Goal: Transaction & Acquisition: Book appointment/travel/reservation

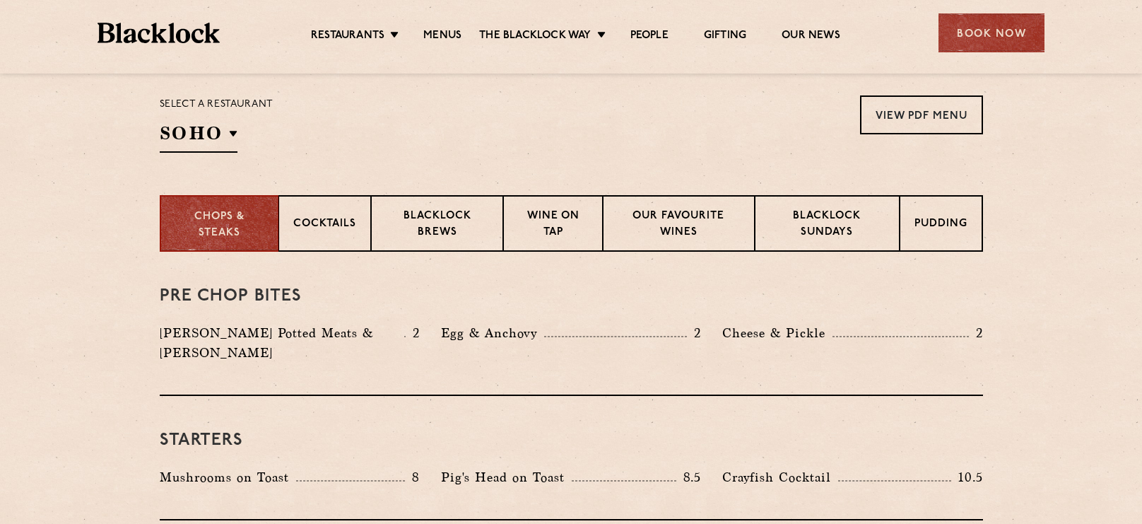
scroll to position [456, 0]
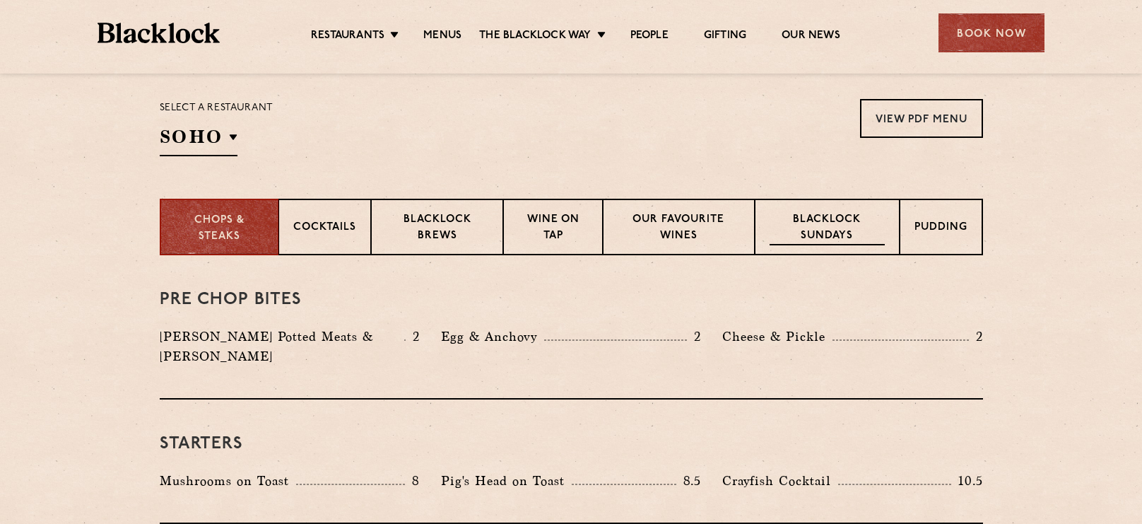
click at [811, 243] on p "Blacklock Sundays" at bounding box center [827, 228] width 114 height 33
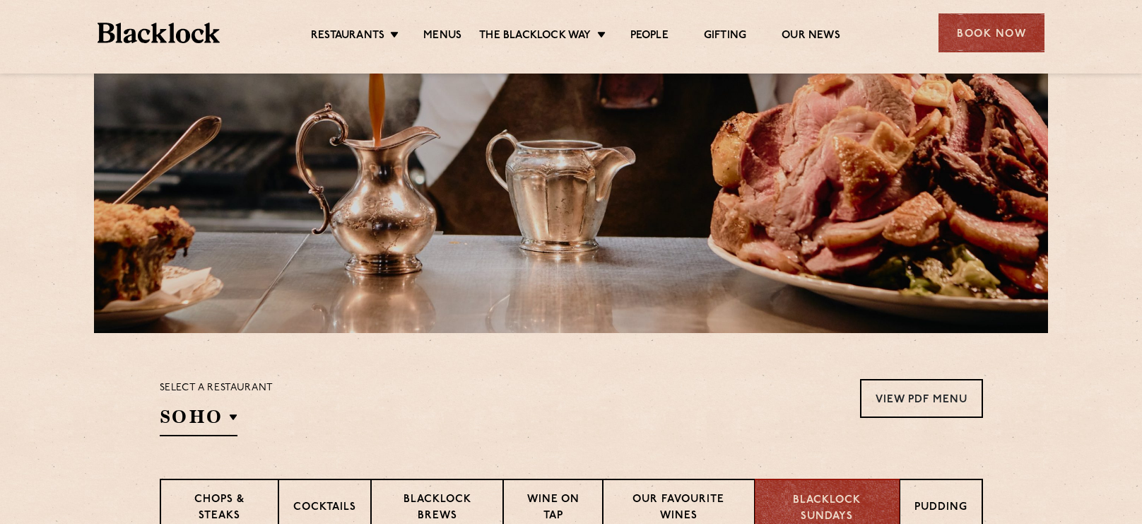
scroll to position [0, 0]
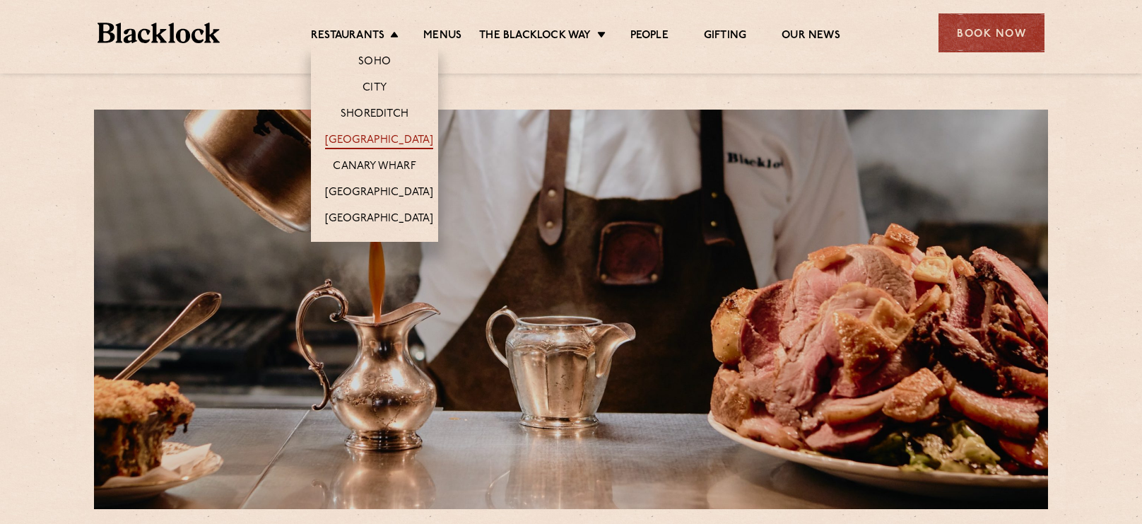
click at [365, 134] on link "[GEOGRAPHIC_DATA]" at bounding box center [379, 142] width 108 height 16
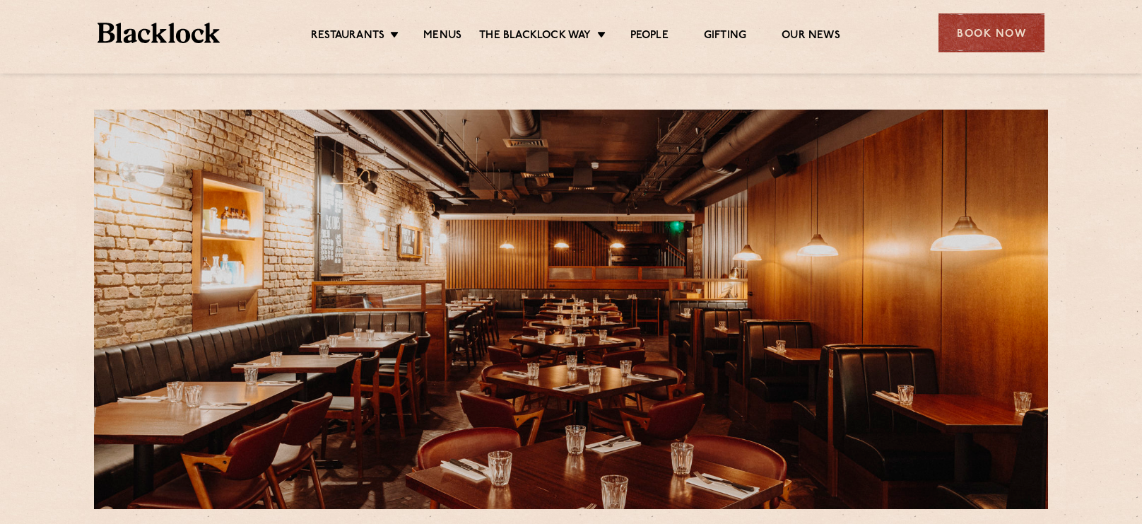
click at [343, 47] on div "Restaurants Soho City Shoreditch Covent Garden Canary Wharf Manchester Birmingh…" at bounding box center [570, 31] width 989 height 63
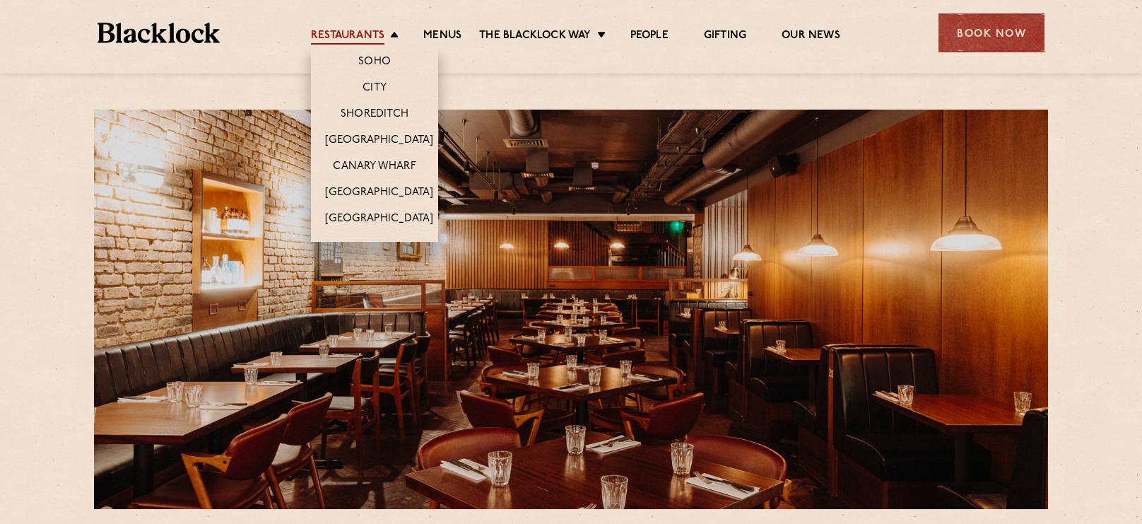
click at [341, 40] on link "Restaurants" at bounding box center [347, 37] width 73 height 16
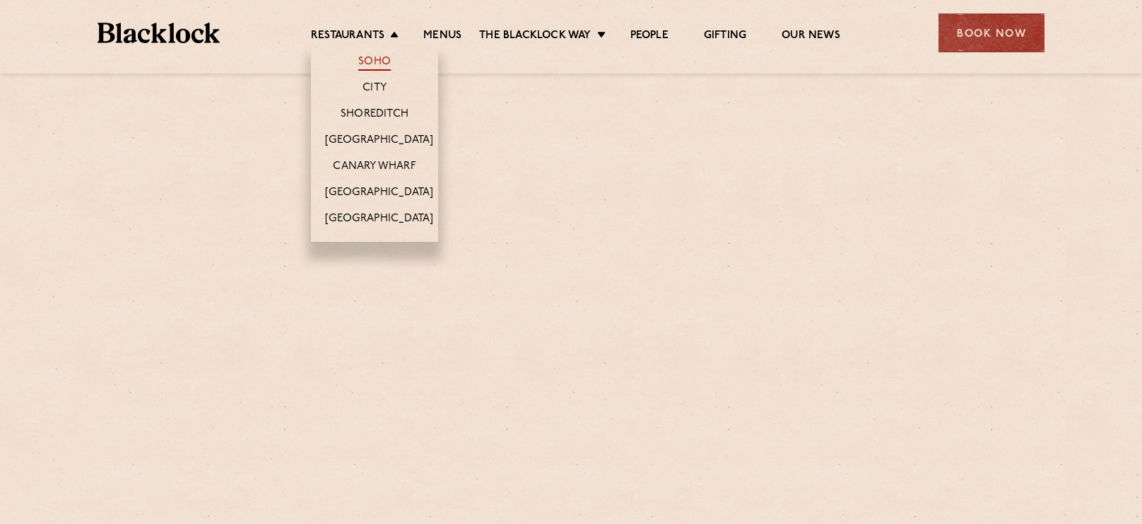
click at [362, 59] on link "Soho" at bounding box center [374, 63] width 33 height 16
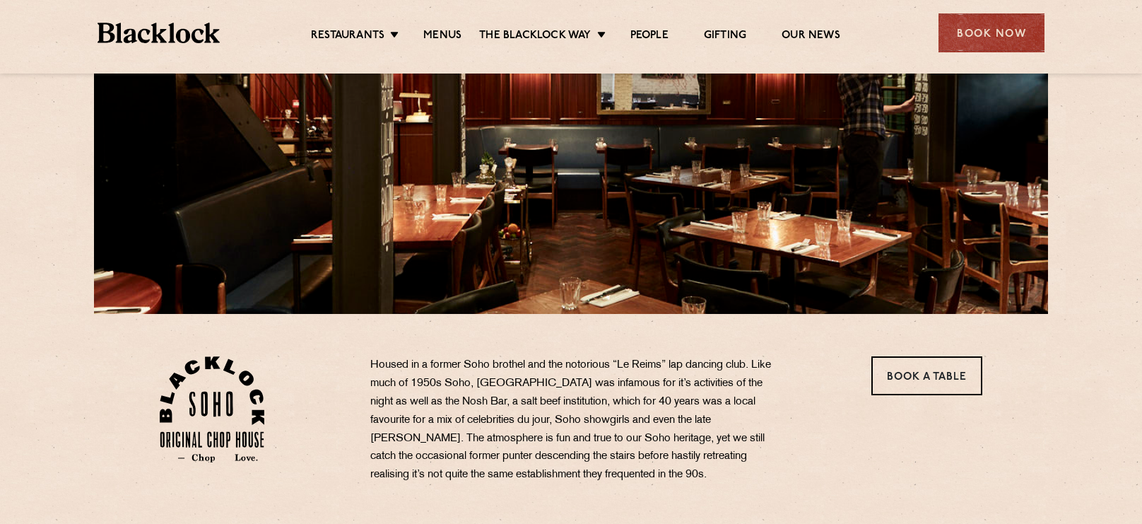
scroll to position [196, 0]
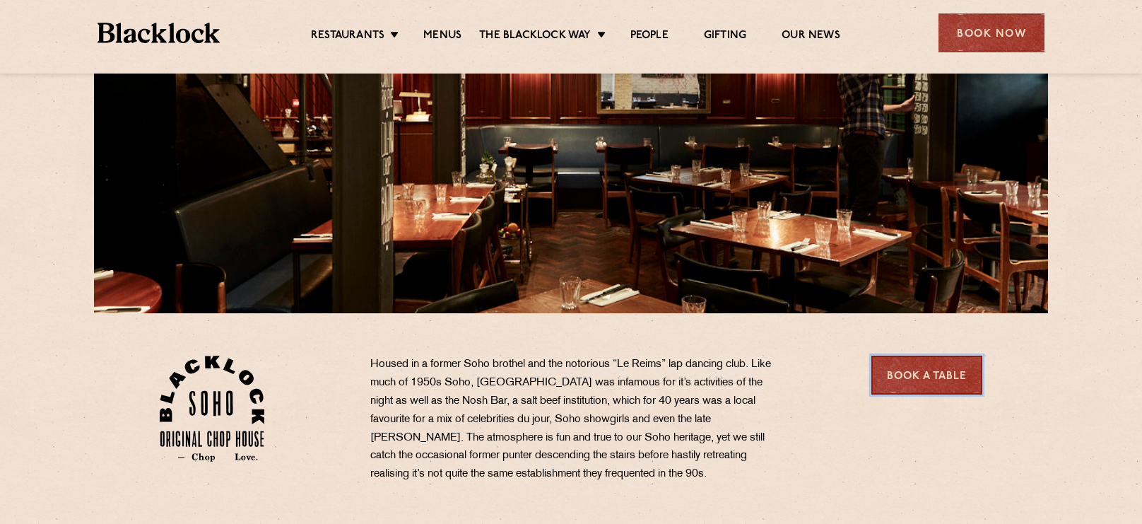
click at [965, 362] on link "Book a Table" at bounding box center [926, 374] width 111 height 39
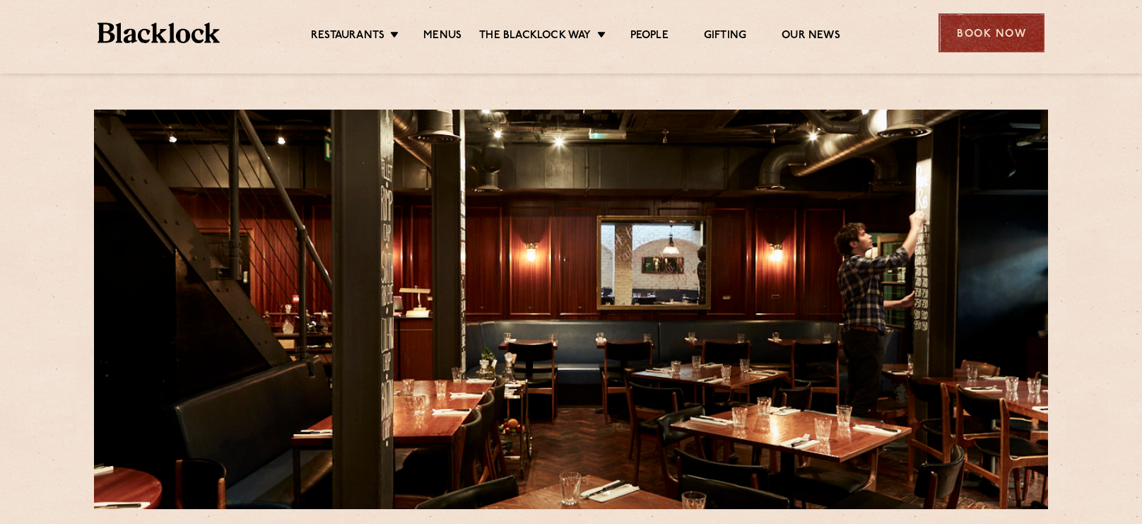
click at [994, 47] on div "Book Now" at bounding box center [991, 32] width 106 height 39
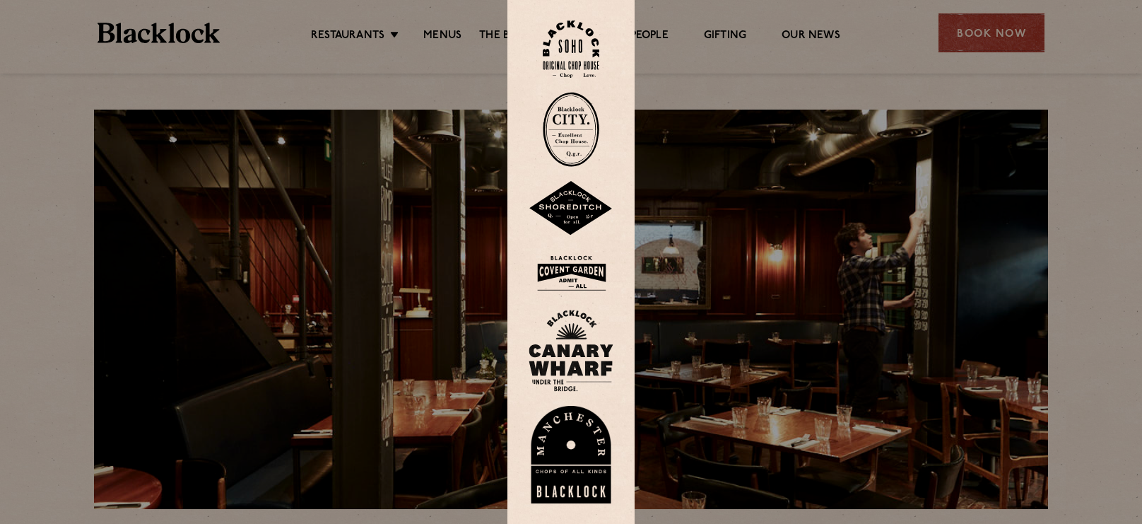
click at [596, 57] on img at bounding box center [571, 48] width 57 height 57
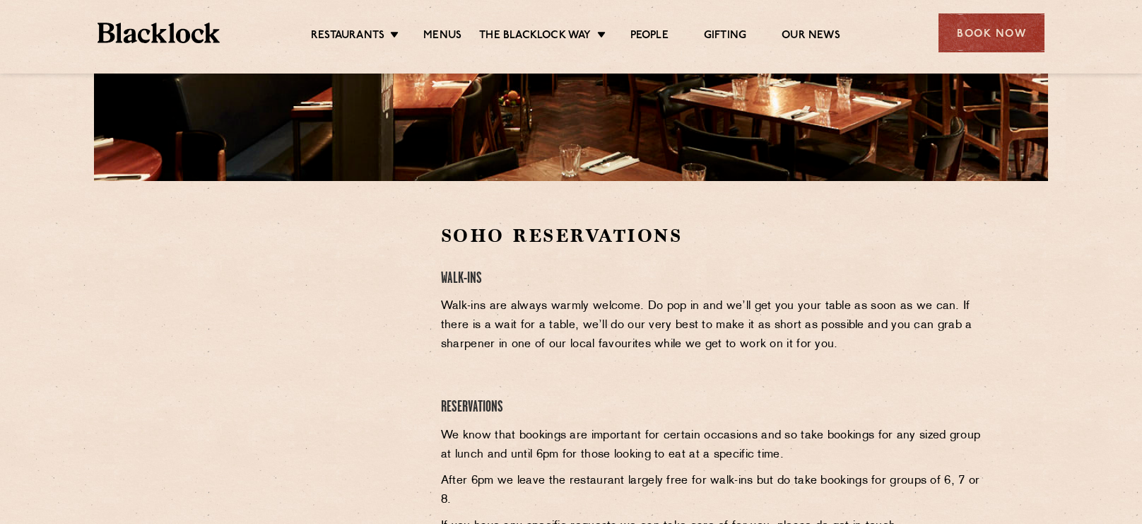
scroll to position [346, 0]
